Goal: Navigation & Orientation: Find specific page/section

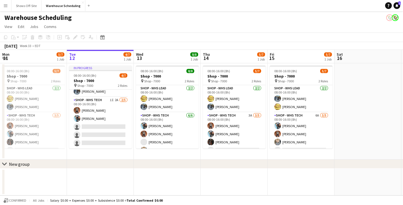
scroll to position [11, 0]
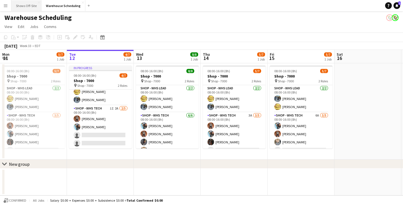
click at [24, 5] on button "Shows Off-Site Close" at bounding box center [26, 5] width 30 height 11
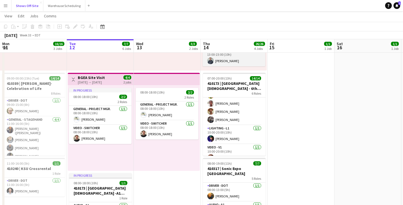
scroll to position [115, 0]
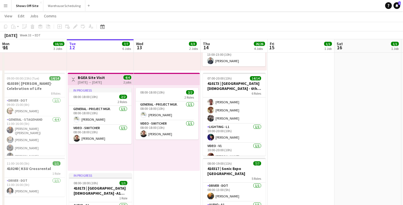
click at [296, 16] on app-page-menu "View Day view expanded Day view collapsed Month view Date picker Jump to [DATE]…" at bounding box center [201, 16] width 403 height 11
